Goal: Task Accomplishment & Management: Use online tool/utility

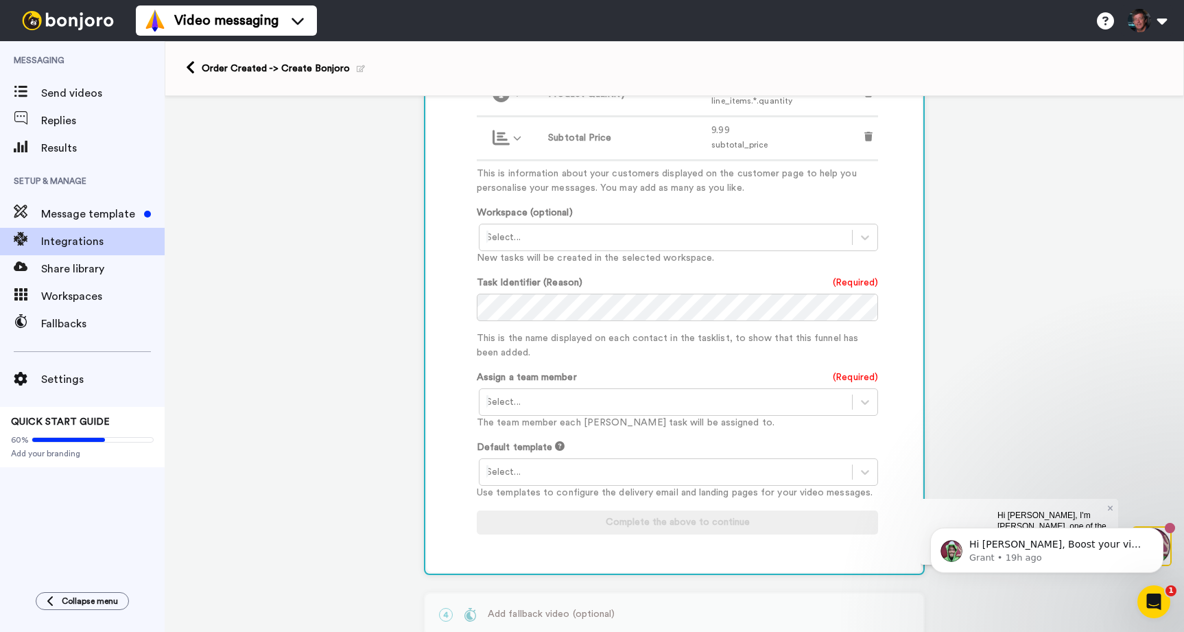
scroll to position [630, 0]
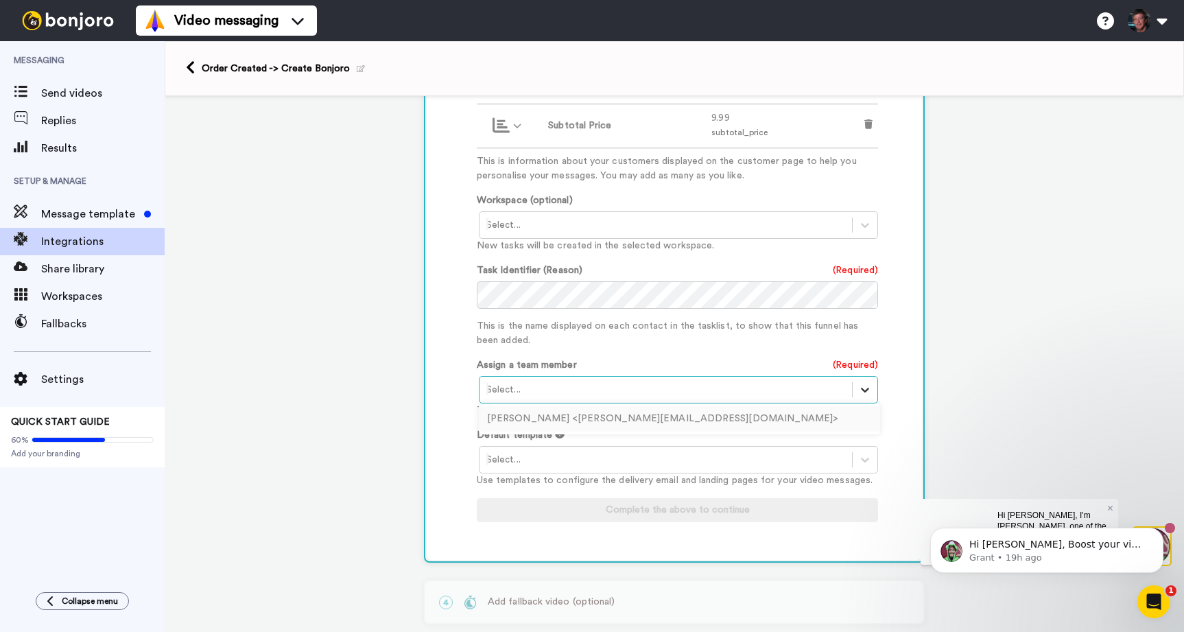
click at [863, 394] on icon at bounding box center [865, 390] width 14 height 14
click at [591, 418] on div "[PERSON_NAME] <[PERSON_NAME][EMAIL_ADDRESS][DOMAIN_NAME]>" at bounding box center [679, 418] width 401 height 25
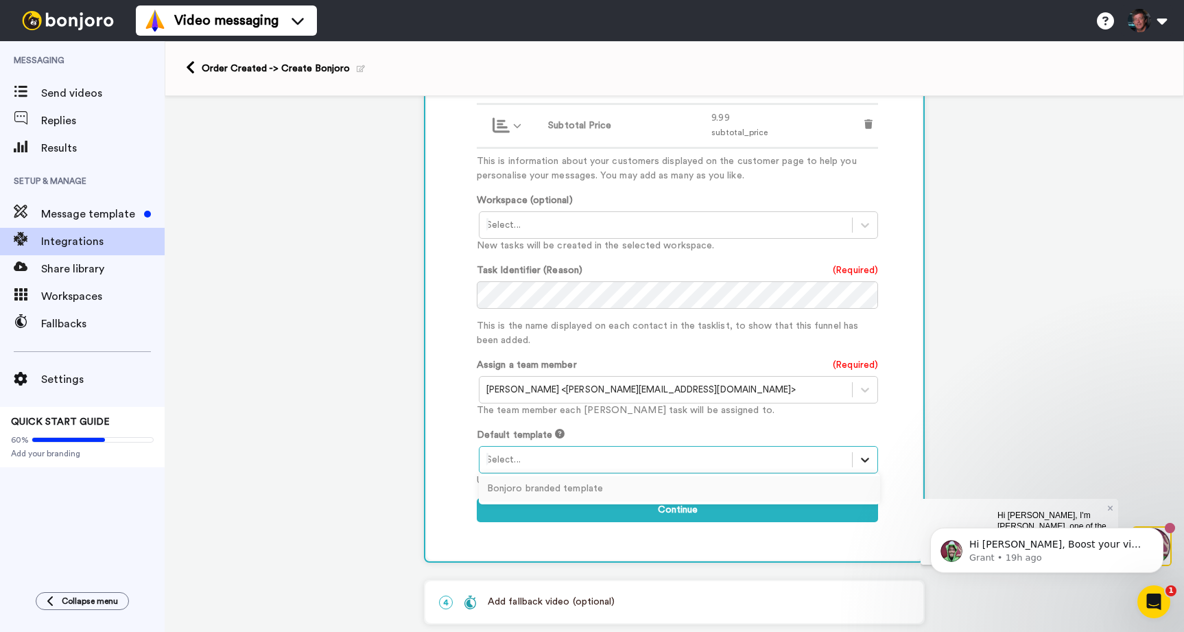
click at [861, 462] on icon at bounding box center [865, 460] width 14 height 14
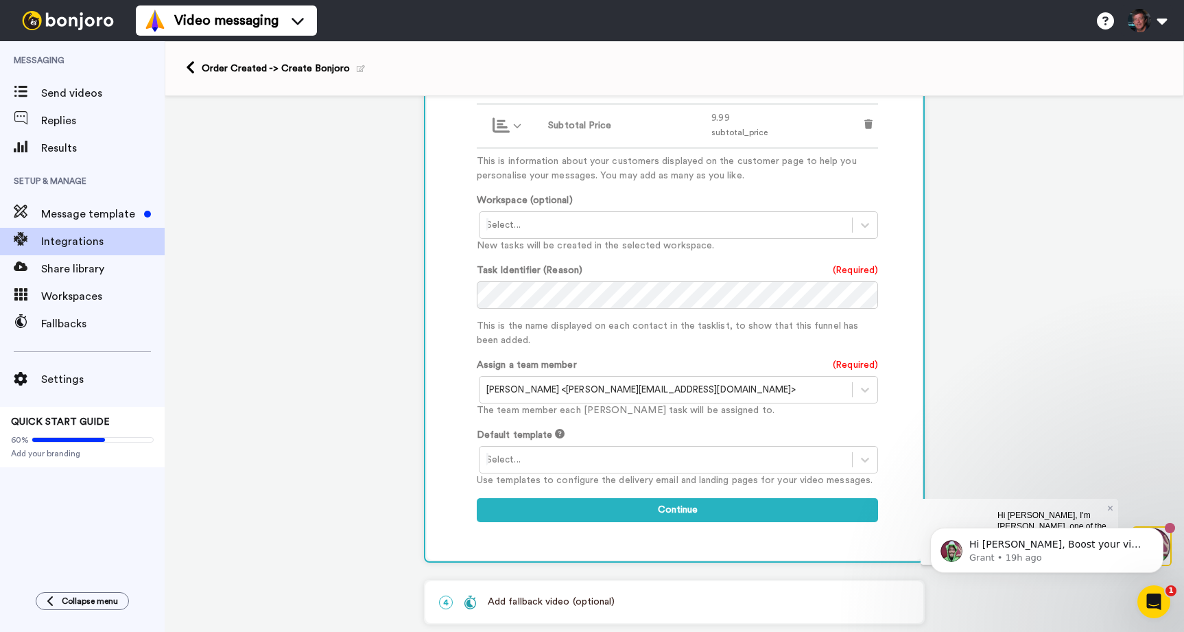
click at [459, 434] on div "Customised Add fields Add another Custom Field... What are custom fields? Refre…" at bounding box center [674, 175] width 495 height 767
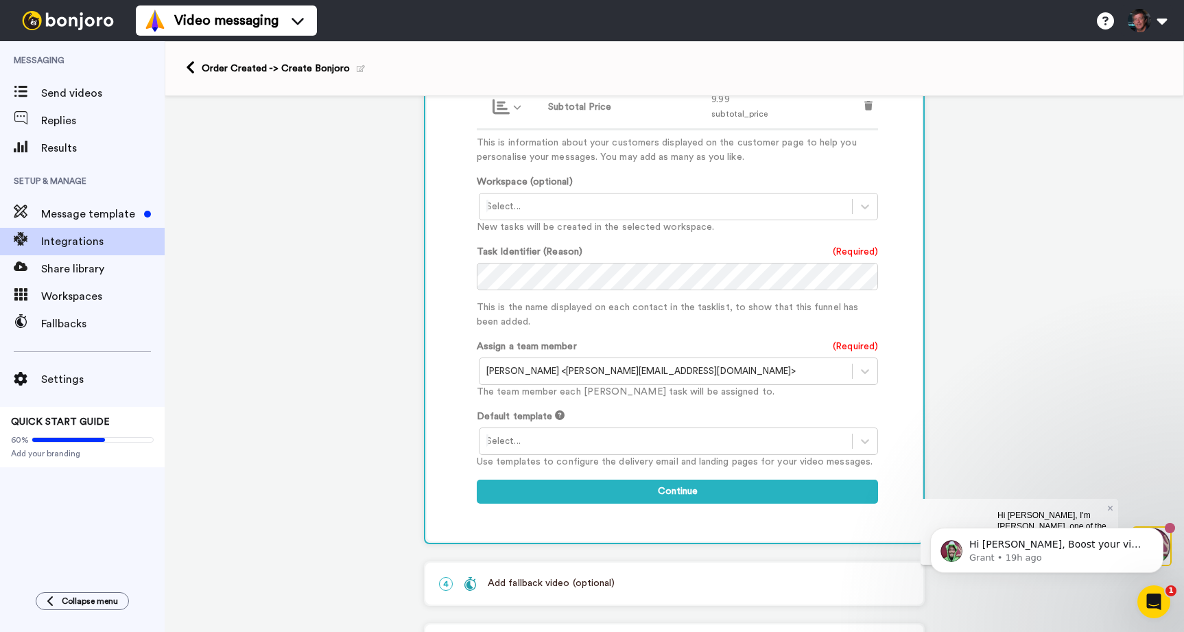
scroll to position [721, 0]
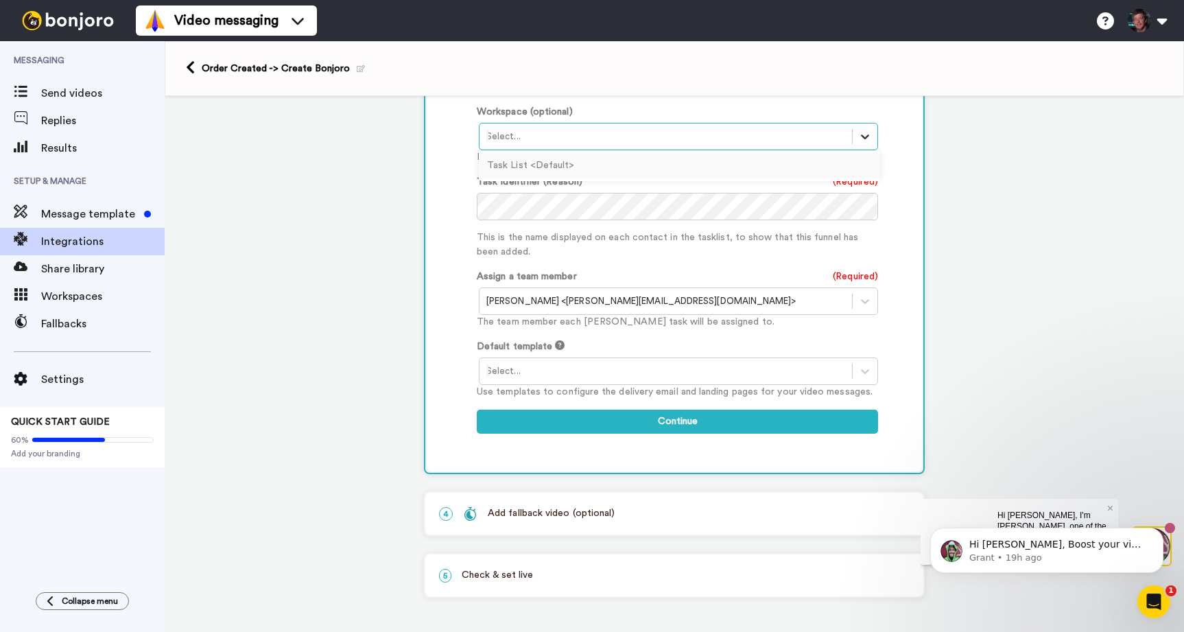
click at [868, 137] on icon at bounding box center [865, 137] width 14 height 14
click at [455, 169] on div "Customised Add fields Add another Custom Field... What are custom fields? Refre…" at bounding box center [674, 87] width 495 height 767
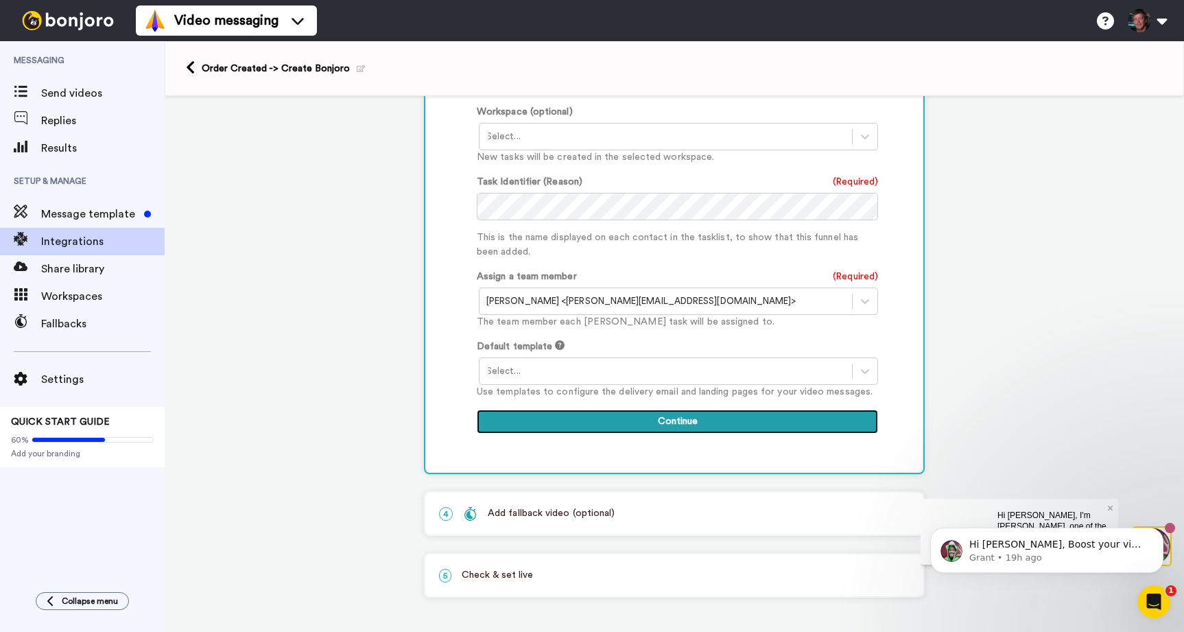
click at [614, 427] on button "Continue" at bounding box center [677, 421] width 401 height 25
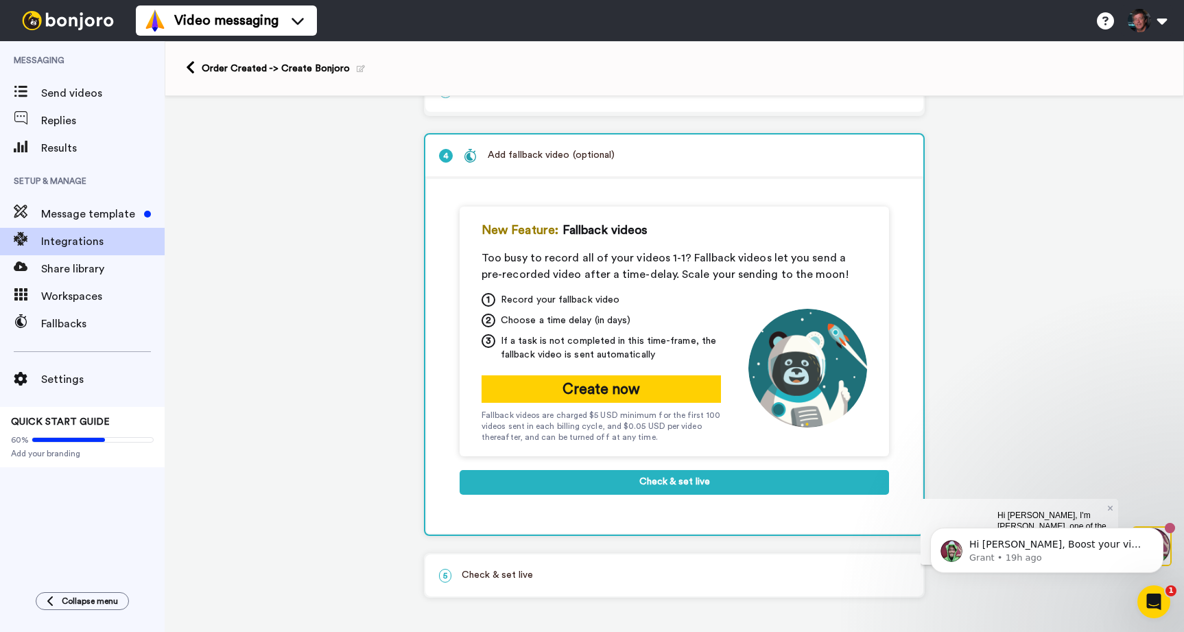
scroll to position [169, 0]
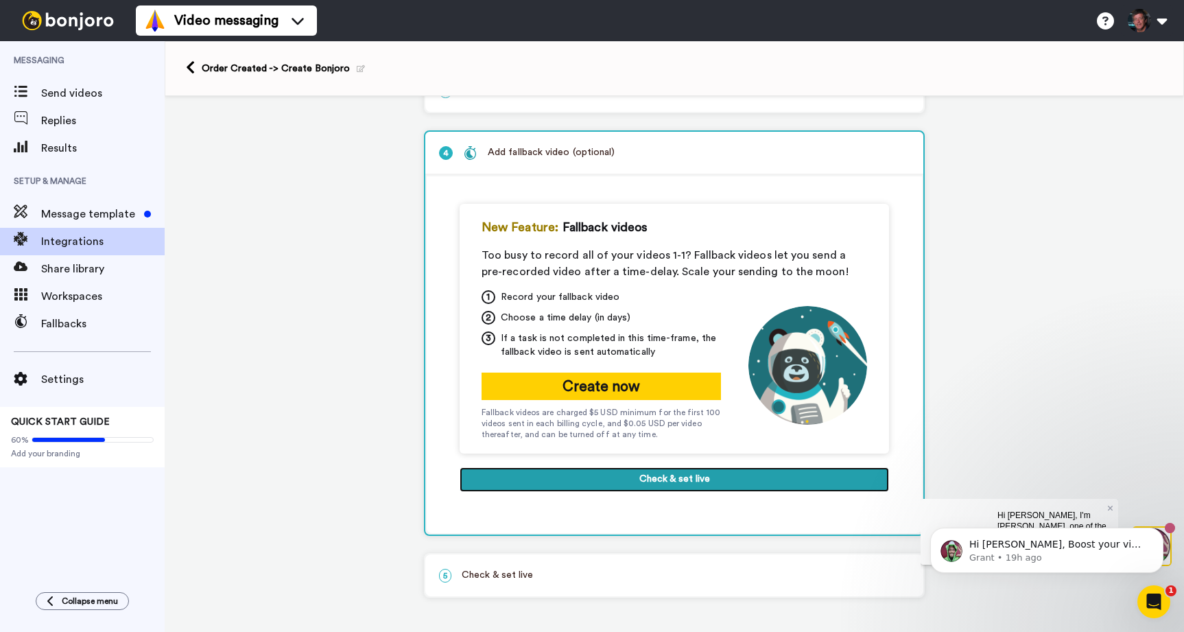
click at [619, 481] on button "Check & set live" at bounding box center [674, 479] width 429 height 25
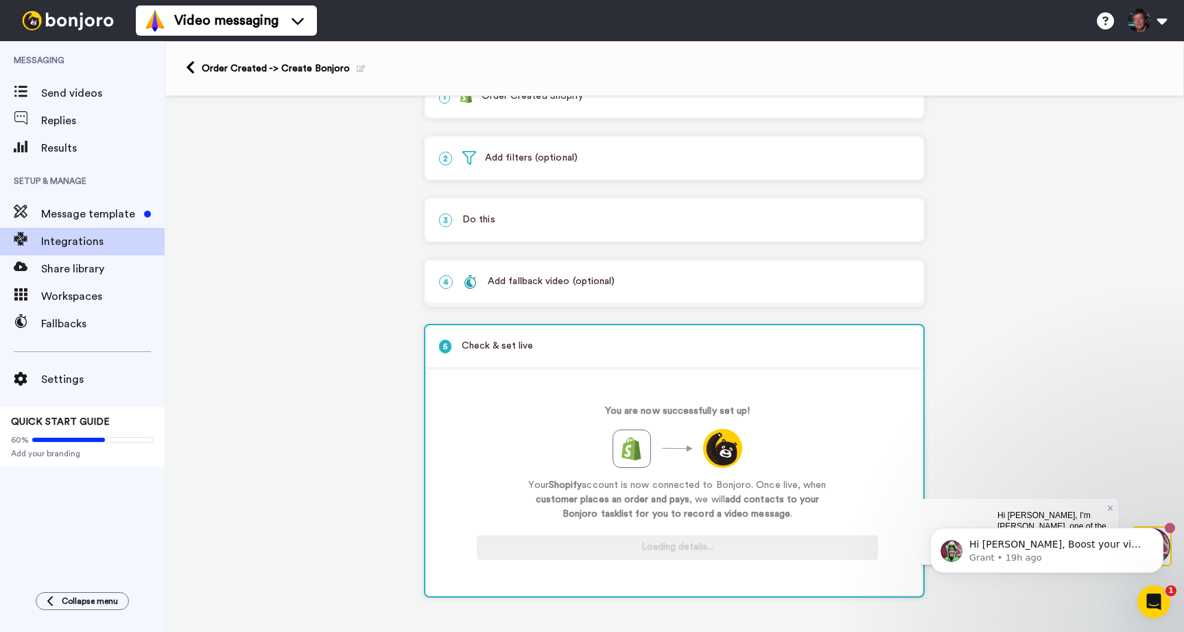
scroll to position [39, 0]
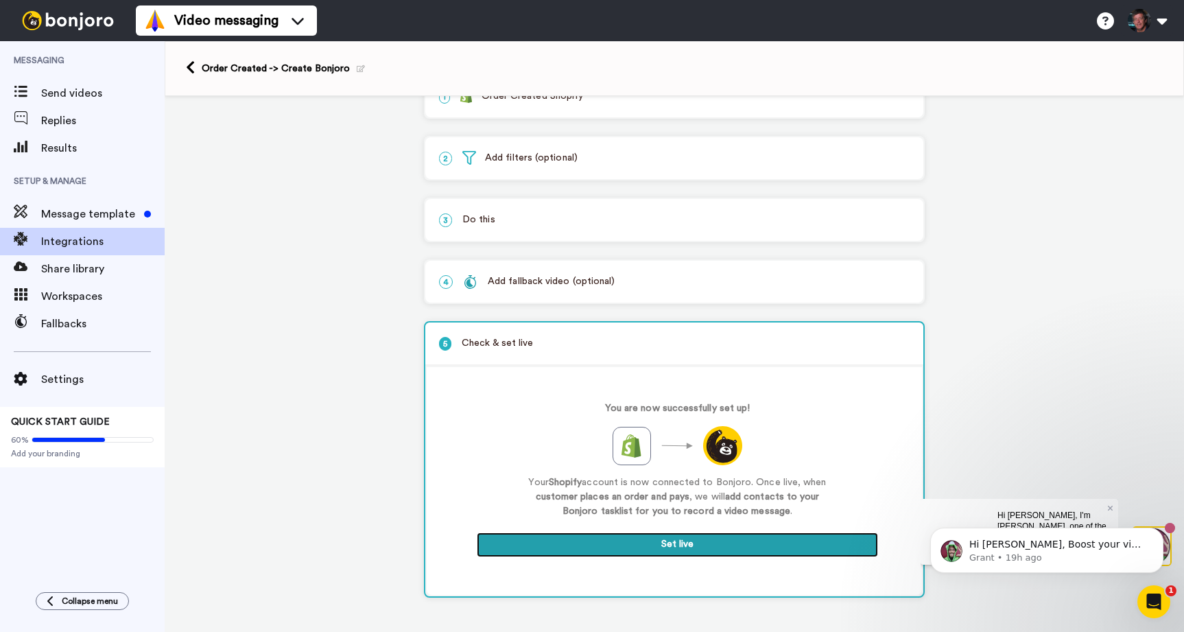
click at [669, 540] on button "Set live" at bounding box center [677, 544] width 401 height 25
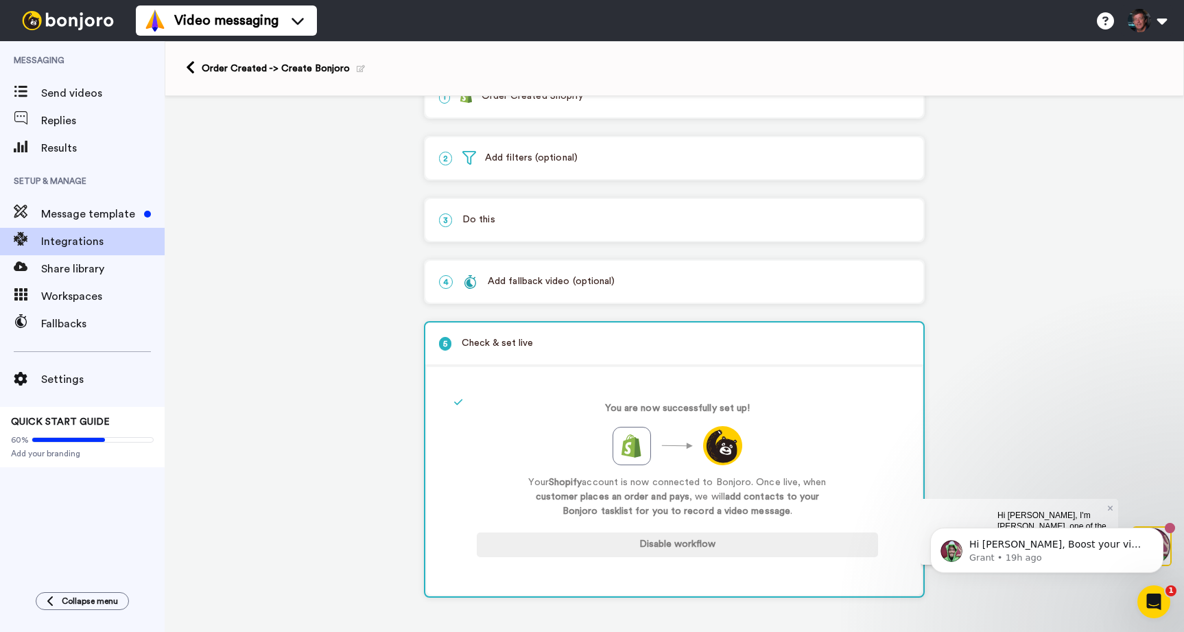
click at [281, 164] on div "1 Order Created Shopify Service selected ActiveCampaign AWeber Bonjoro ConvertK…" at bounding box center [674, 344] width 1019 height 575
click at [57, 87] on span "Send videos" at bounding box center [102, 93] width 123 height 16
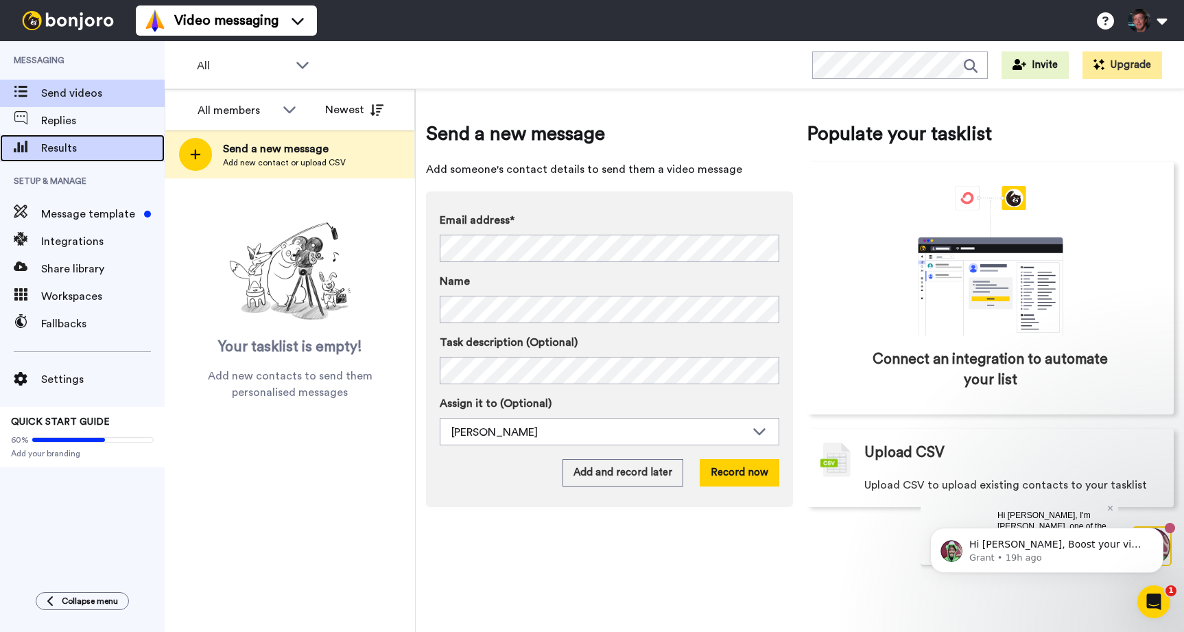
click at [42, 139] on div "Results" at bounding box center [82, 147] width 165 height 27
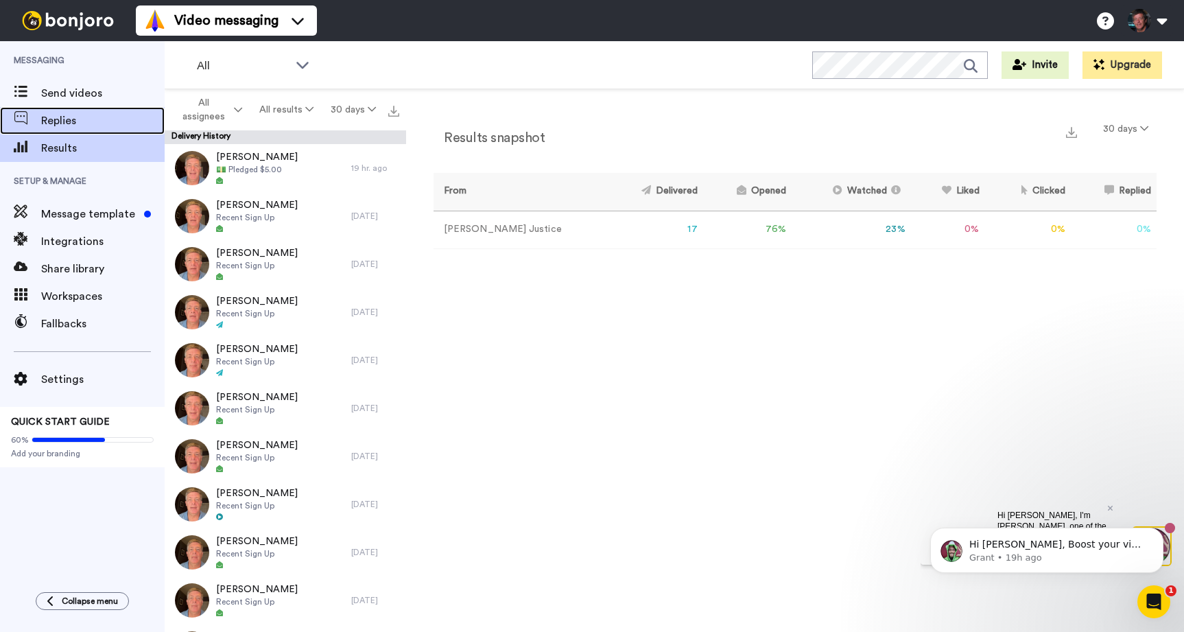
click at [62, 122] on span "Replies" at bounding box center [102, 120] width 123 height 16
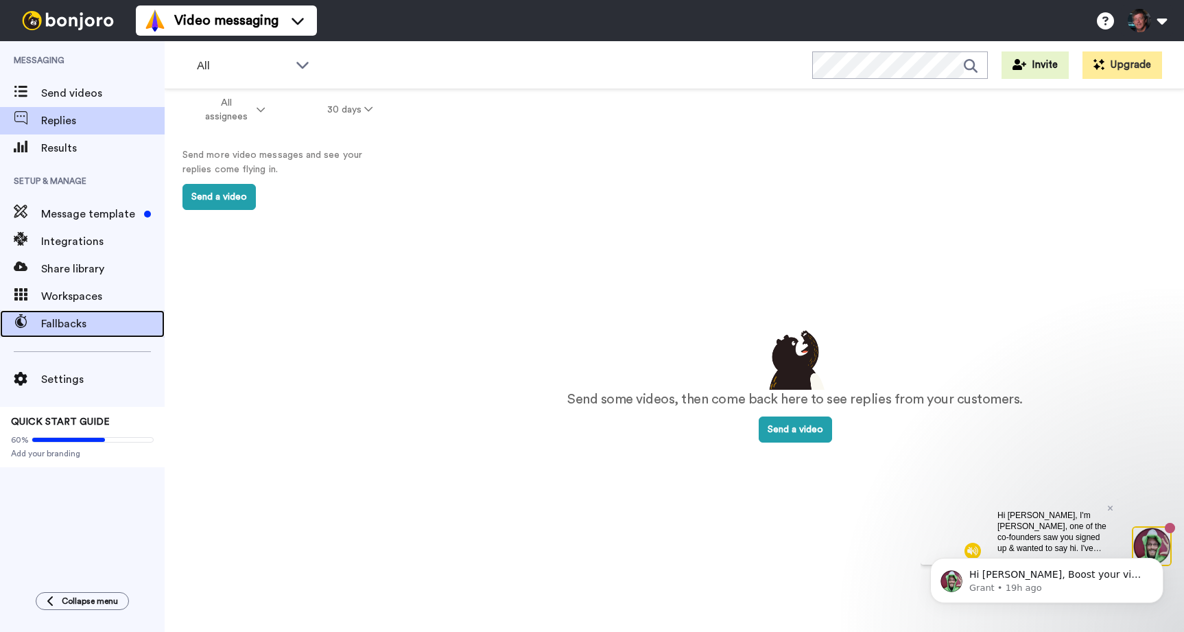
click at [54, 320] on span "Fallbacks" at bounding box center [102, 323] width 123 height 16
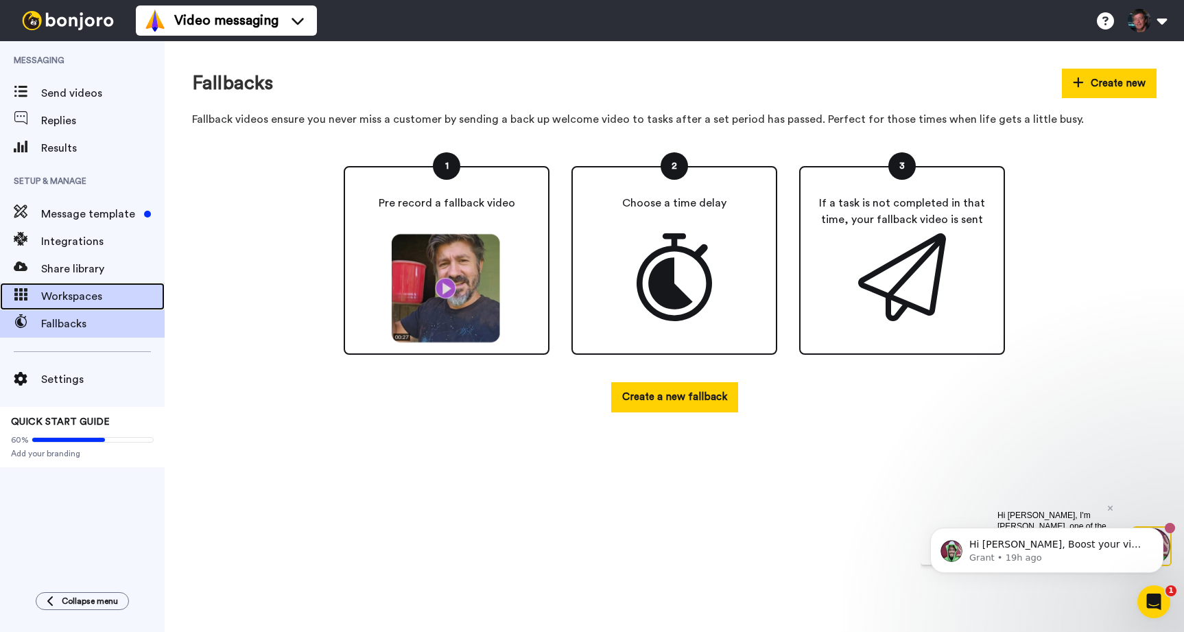
click at [60, 294] on span "Workspaces" at bounding box center [102, 296] width 123 height 16
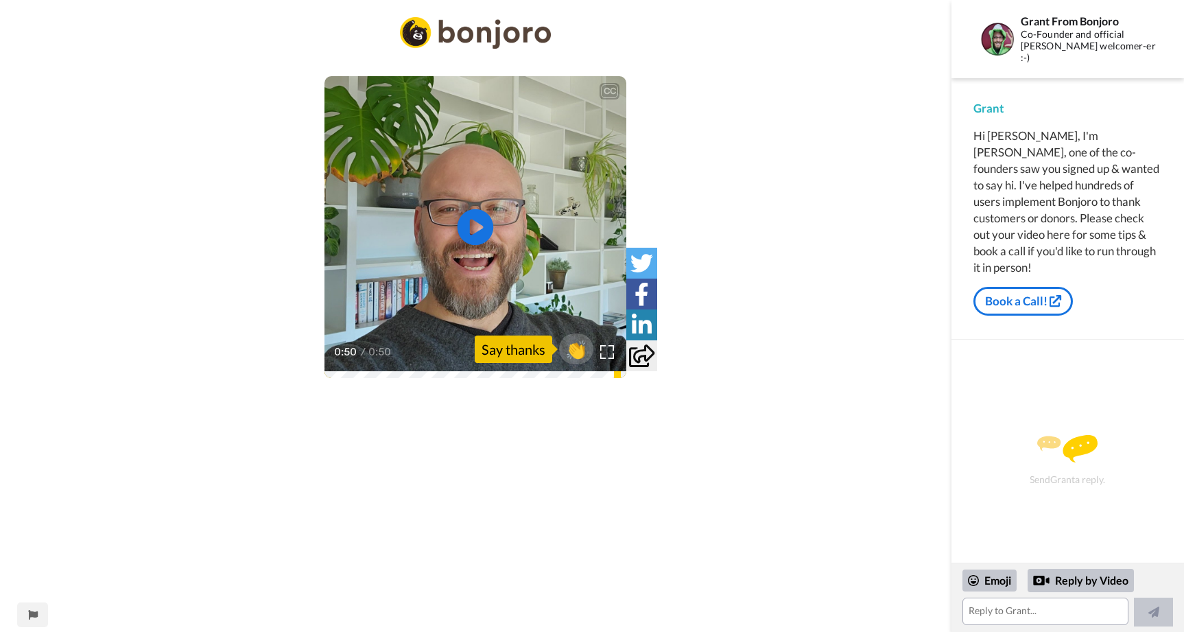
click at [475, 221] on icon at bounding box center [475, 227] width 36 height 36
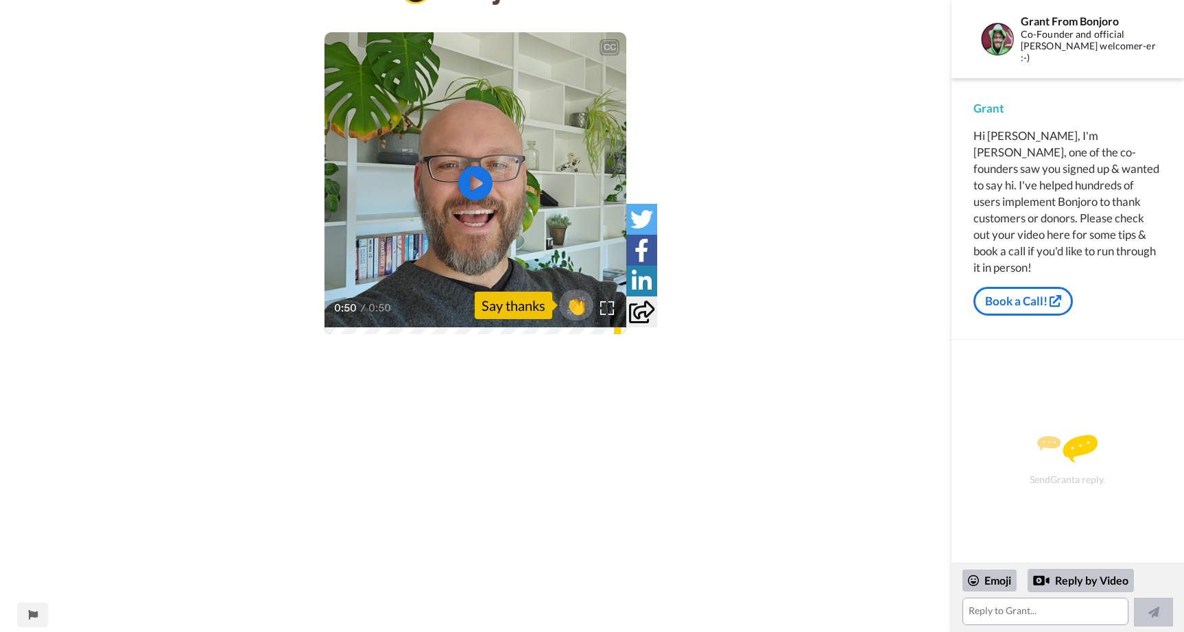
scroll to position [62, 0]
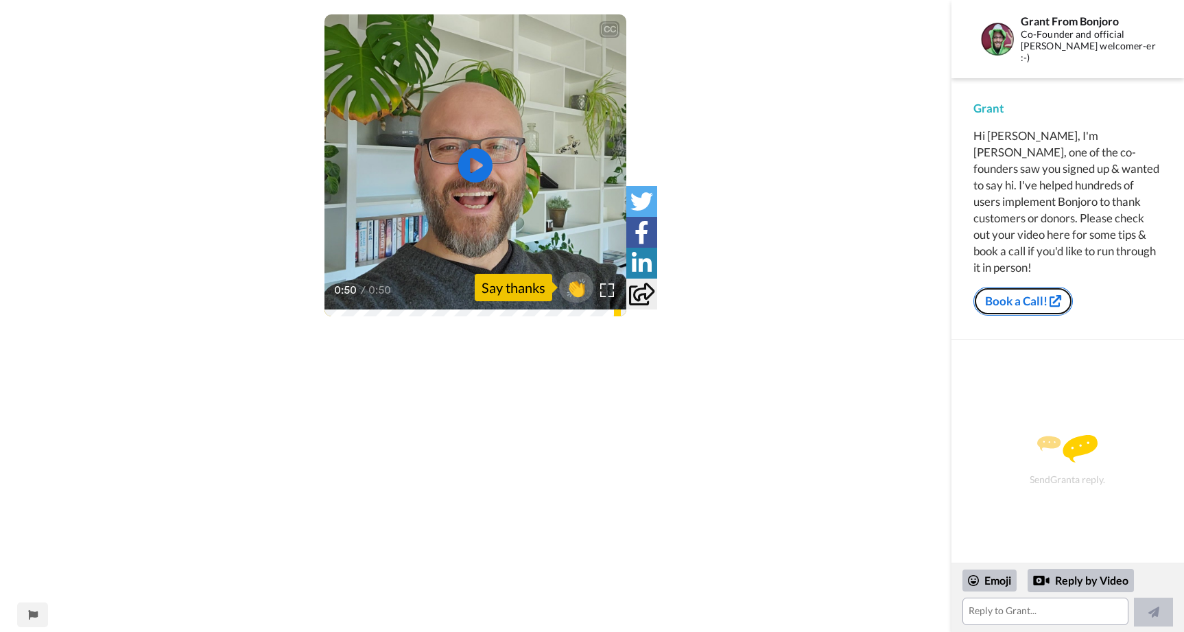
click at [1012, 287] on link "Book a Call!" at bounding box center [1022, 301] width 99 height 29
